Goal: Check status

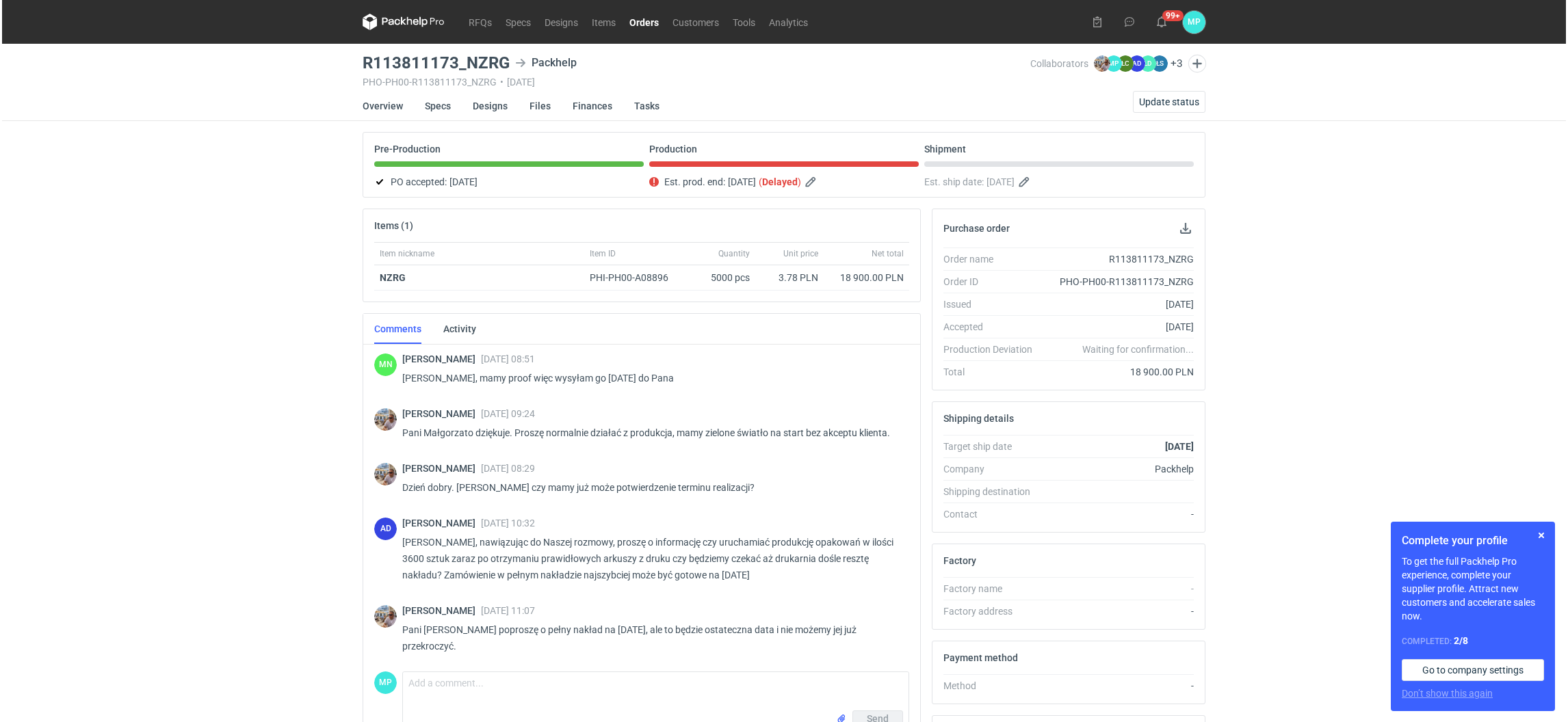
scroll to position [942, 0]
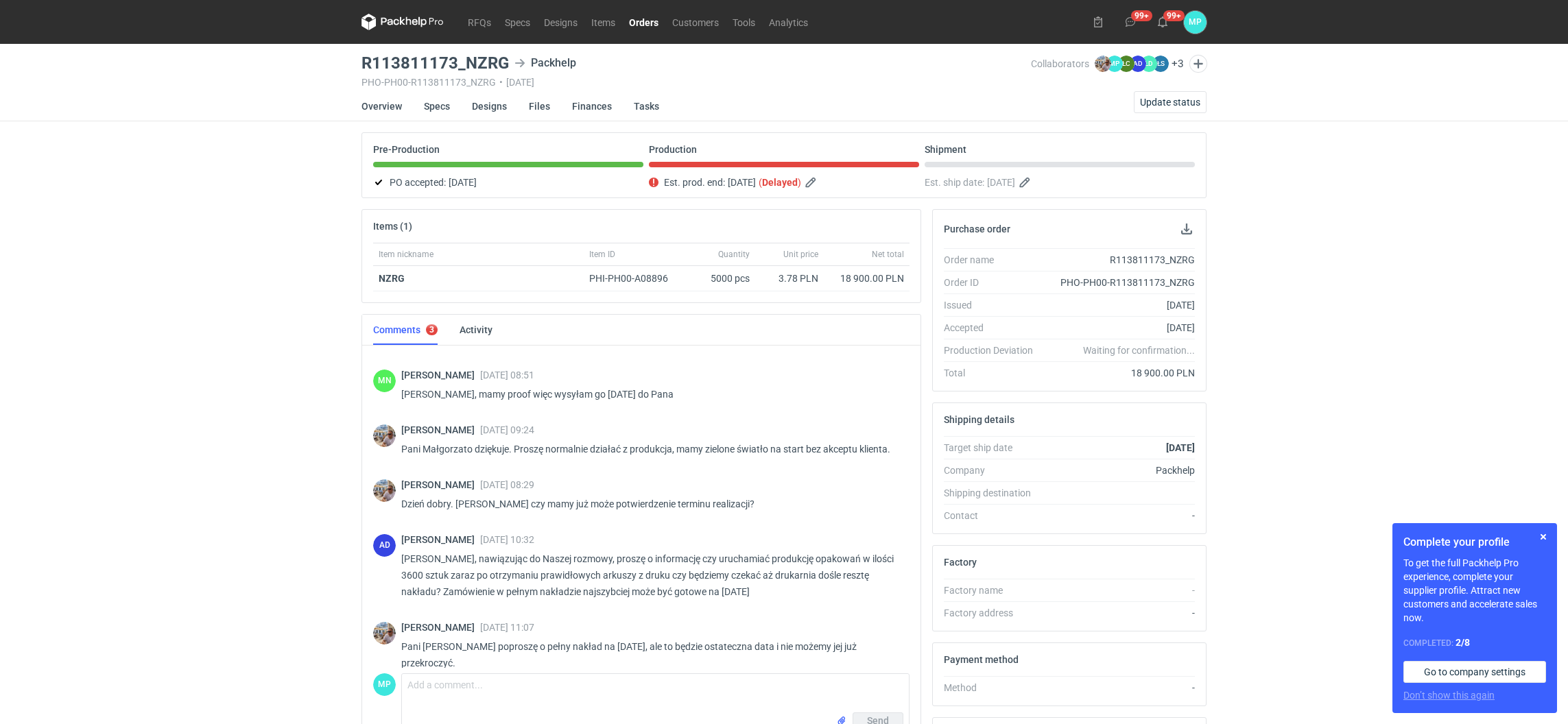
click at [631, 23] on link "Orders" at bounding box center [644, 21] width 43 height 16
